Goal: Task Accomplishment & Management: Manage account settings

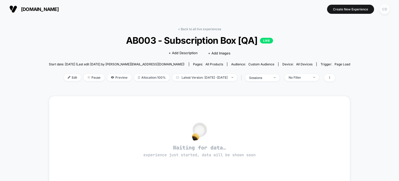
click at [385, 10] on div "CD" at bounding box center [385, 9] width 10 height 10
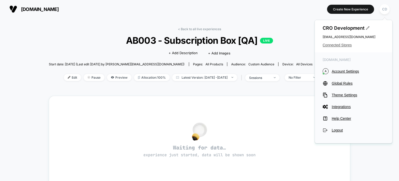
click at [331, 46] on span "Connected Stores" at bounding box center [354, 45] width 62 height 4
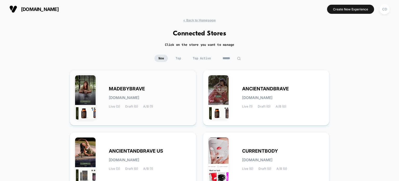
click at [137, 87] on span "MADEBYBRAVE" at bounding box center [127, 89] width 36 height 4
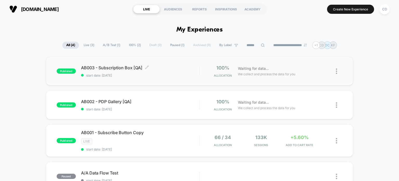
click at [124, 71] on div "AB003 - Subscription Box [QA] Click to edit experience details Click to edit ex…" at bounding box center [140, 71] width 119 height 12
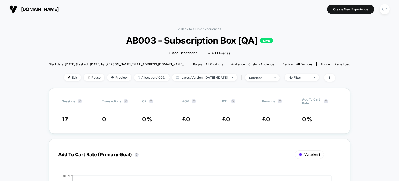
click at [217, 78] on span "Latest Version: [DATE] - [DATE]" at bounding box center [204, 77] width 65 height 7
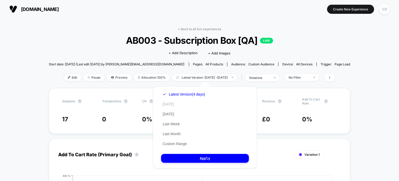
click at [171, 103] on button "[DATE]" at bounding box center [168, 104] width 15 height 5
click at [196, 73] on div "< Back to all live experiences AB003 - Subscription Box [QA] LIVE Click to edit…" at bounding box center [200, 57] width 302 height 61
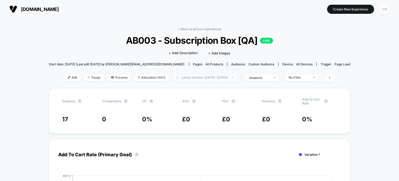
click at [196, 75] on span "Latest Version: [DATE] - [DATE]" at bounding box center [204, 77] width 65 height 7
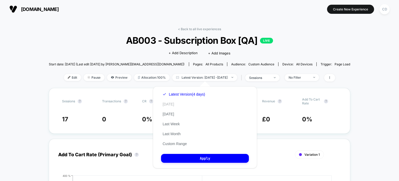
click at [168, 102] on button "[DATE]" at bounding box center [168, 104] width 15 height 5
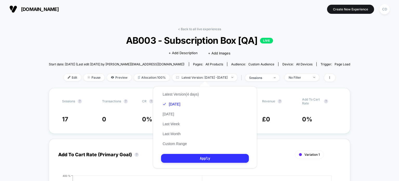
click at [201, 155] on button "Apply" at bounding box center [205, 158] width 88 height 9
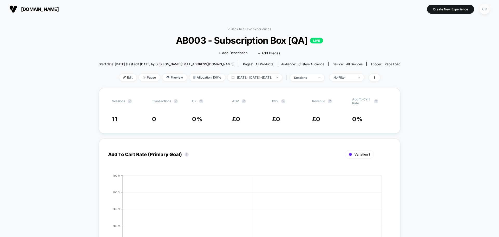
click at [483, 8] on div "CD" at bounding box center [485, 9] width 10 height 10
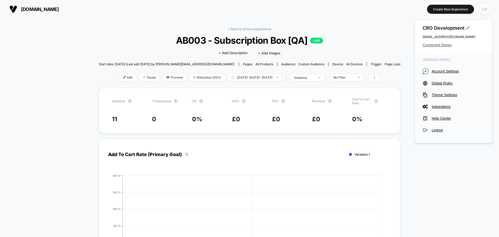
click at [440, 46] on span "Connected Stores" at bounding box center [454, 45] width 62 height 4
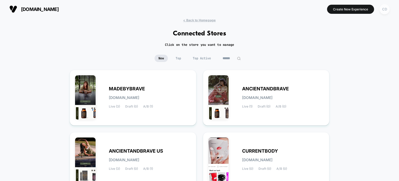
click at [383, 8] on div "CD" at bounding box center [385, 9] width 10 height 10
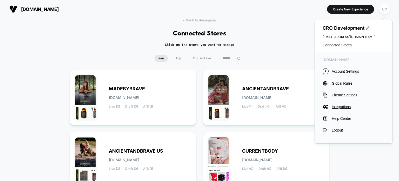
click at [343, 44] on span "Connected Stores" at bounding box center [354, 45] width 62 height 4
click at [145, 84] on div "MADEBYBRAVE [DOMAIN_NAME] Live (3) Draft (0) A/B (1)" at bounding box center [133, 97] width 116 height 45
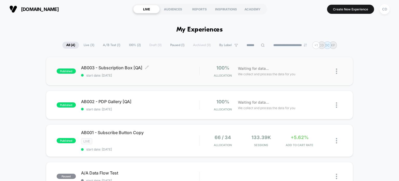
click at [139, 65] on span "AB003 - Subscription Box [QA] Click to edit experience details" at bounding box center [140, 67] width 119 height 5
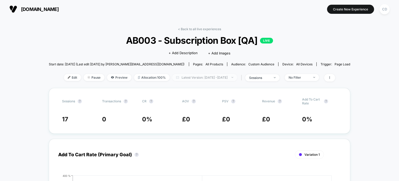
click at [216, 75] on span "Latest Version: [DATE] - [DATE]" at bounding box center [204, 77] width 65 height 7
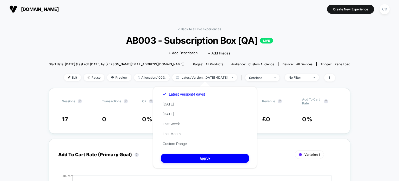
drag, startPoint x: 198, startPoint y: 104, endPoint x: 183, endPoint y: 104, distance: 14.8
click at [198, 104] on div "Latest Version (4 days) [DATE] [DATE] Last Week Last Month Custom Range" at bounding box center [183, 118] width 45 height 59
click at [169, 102] on button "[DATE]" at bounding box center [168, 104] width 15 height 5
click at [202, 162] on button "Apply" at bounding box center [205, 158] width 88 height 9
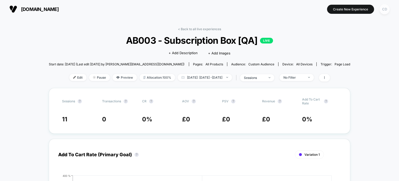
click at [381, 9] on div "CD" at bounding box center [385, 9] width 10 height 10
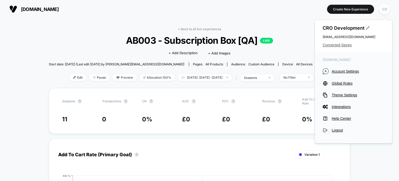
click at [348, 45] on span "Connected Stores" at bounding box center [354, 45] width 62 height 4
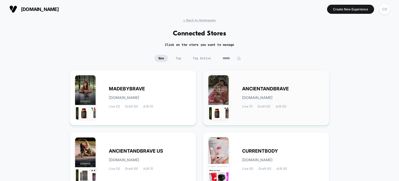
click at [274, 85] on div "ANCIENTANDBRAVE [DOMAIN_NAME] Live (1) Draft (0) A/B (0)" at bounding box center [267, 97] width 116 height 45
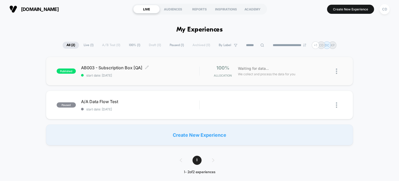
click at [106, 65] on span "AB003 - Subscription Box [QA] Click to edit experience details" at bounding box center [140, 67] width 119 height 5
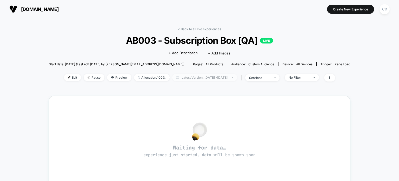
click at [209, 77] on span "Latest Version: [DATE] - [DATE]" at bounding box center [204, 77] width 65 height 7
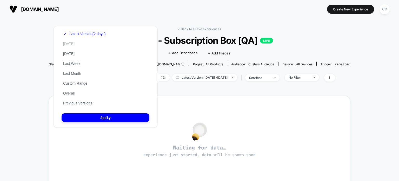
click at [70, 42] on button "[DATE]" at bounding box center [69, 43] width 15 height 5
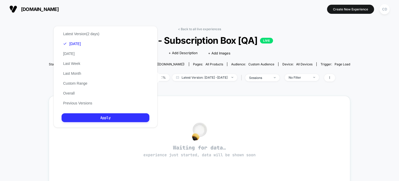
click at [119, 116] on button "Apply" at bounding box center [106, 117] width 88 height 9
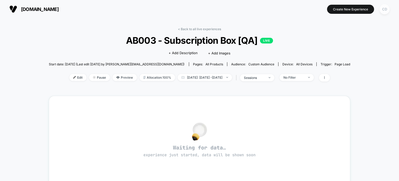
click at [384, 8] on div "CD" at bounding box center [385, 9] width 10 height 10
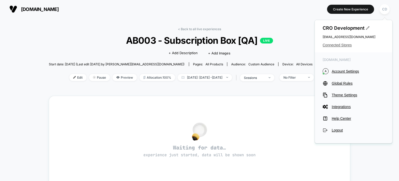
click at [350, 43] on span "Connected Stores" at bounding box center [354, 45] width 62 height 4
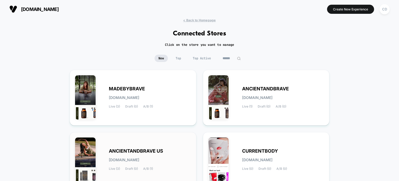
click at [134, 149] on span "ANCIENTANDBRAVE US" at bounding box center [136, 151] width 54 height 4
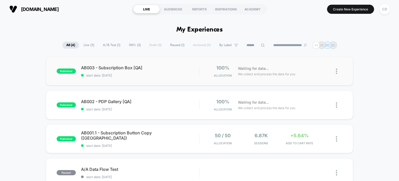
click at [126, 64] on div "published AB003 - Subscription Box [QA] start date: [DATE] 100% Allocation Wait…" at bounding box center [200, 71] width 308 height 29
